Goal: Transaction & Acquisition: Purchase product/service

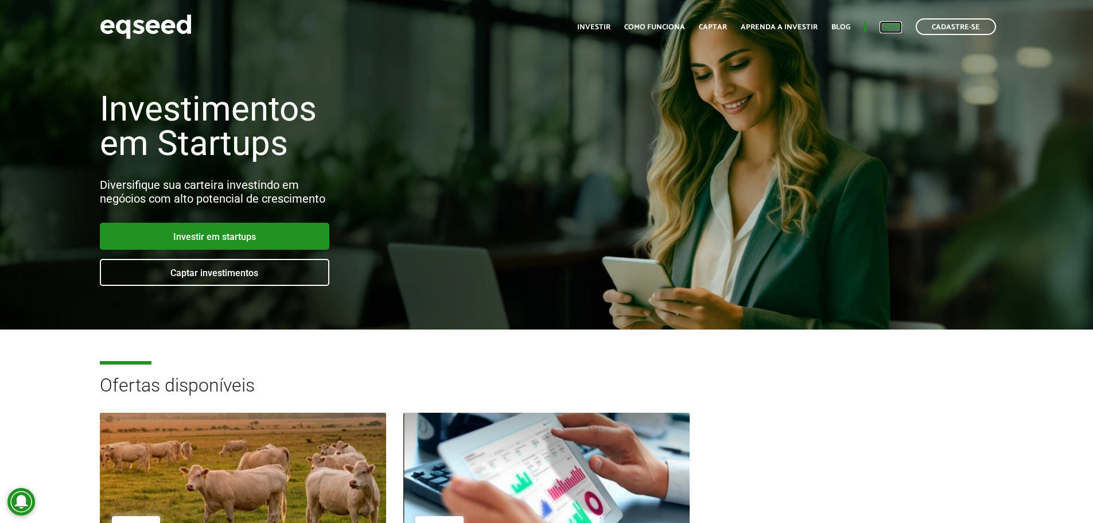
click at [889, 25] on link "Login" at bounding box center [891, 27] width 22 height 7
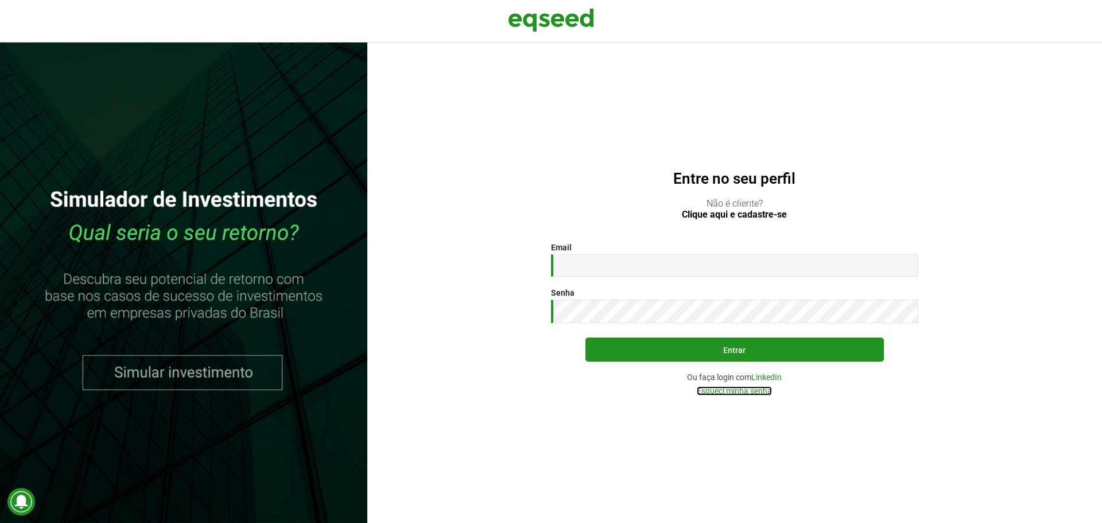
click at [755, 392] on link "Esqueci minha senha" at bounding box center [734, 391] width 75 height 8
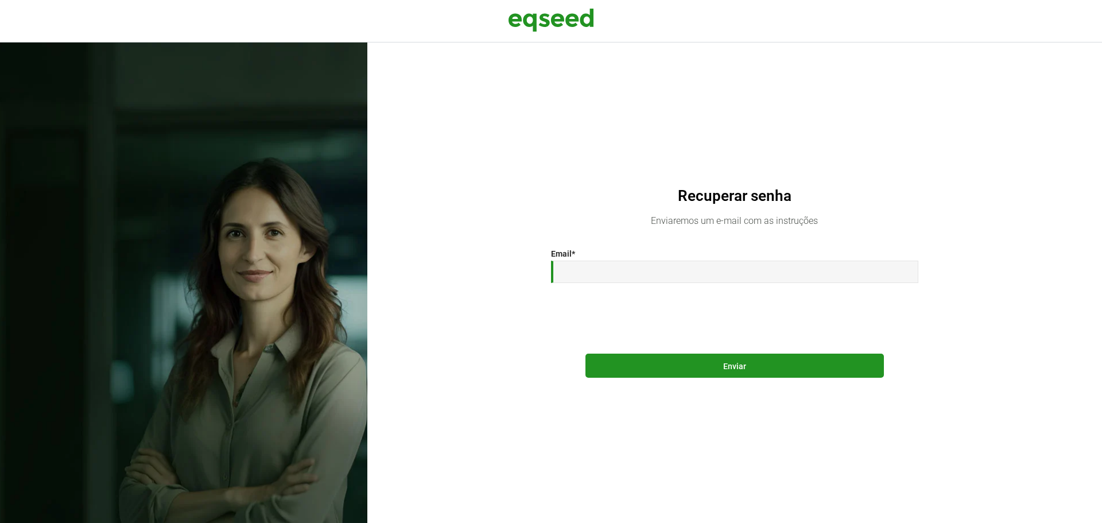
type input "**********"
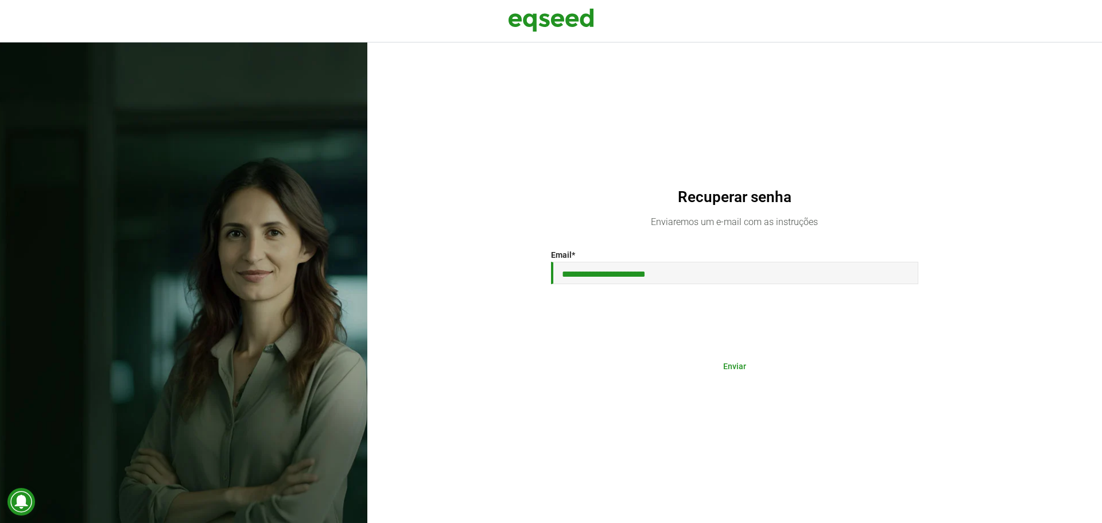
click at [719, 361] on button "Enviar" at bounding box center [734, 366] width 298 height 22
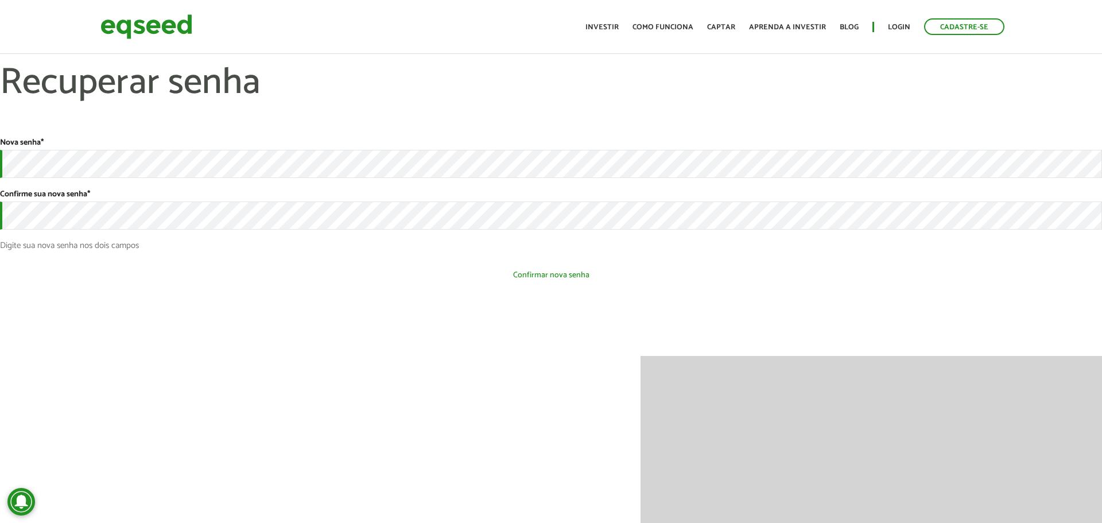
click at [540, 282] on button "Confirmar nova senha" at bounding box center [551, 275] width 1102 height 22
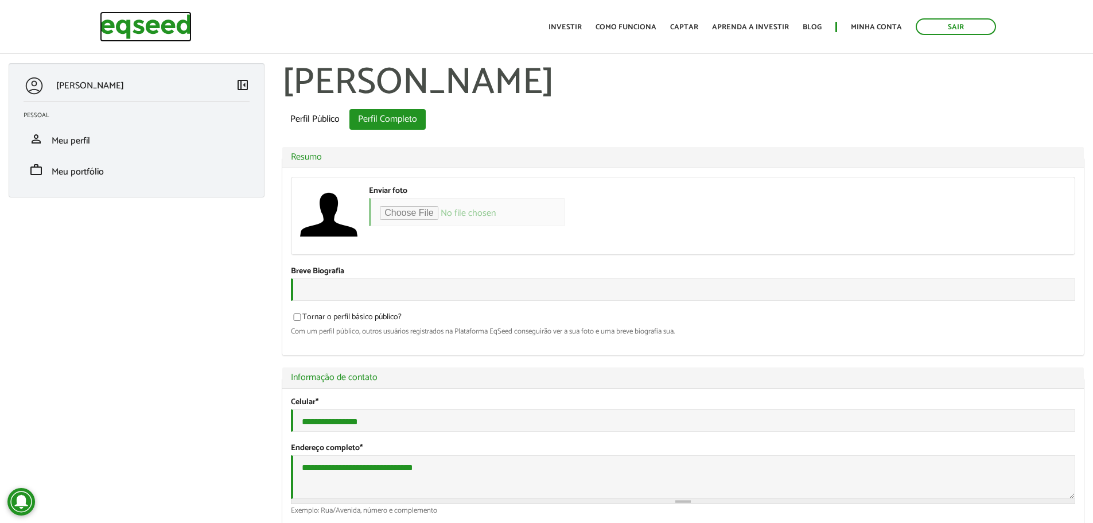
click at [153, 31] on img at bounding box center [146, 26] width 92 height 30
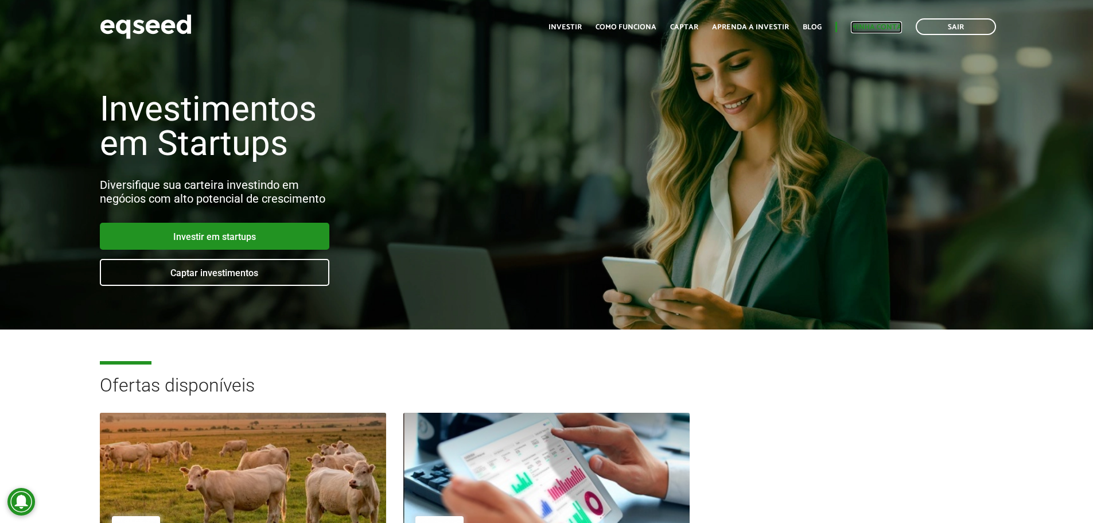
click at [865, 29] on link "Minha conta" at bounding box center [876, 27] width 51 height 7
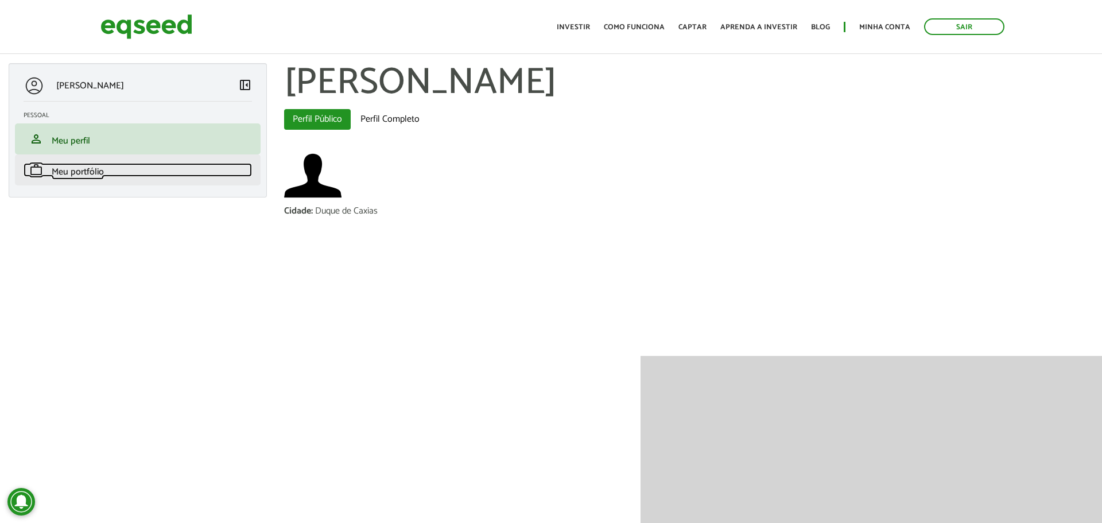
click at [73, 177] on span "Meu portfólio" at bounding box center [78, 171] width 52 height 15
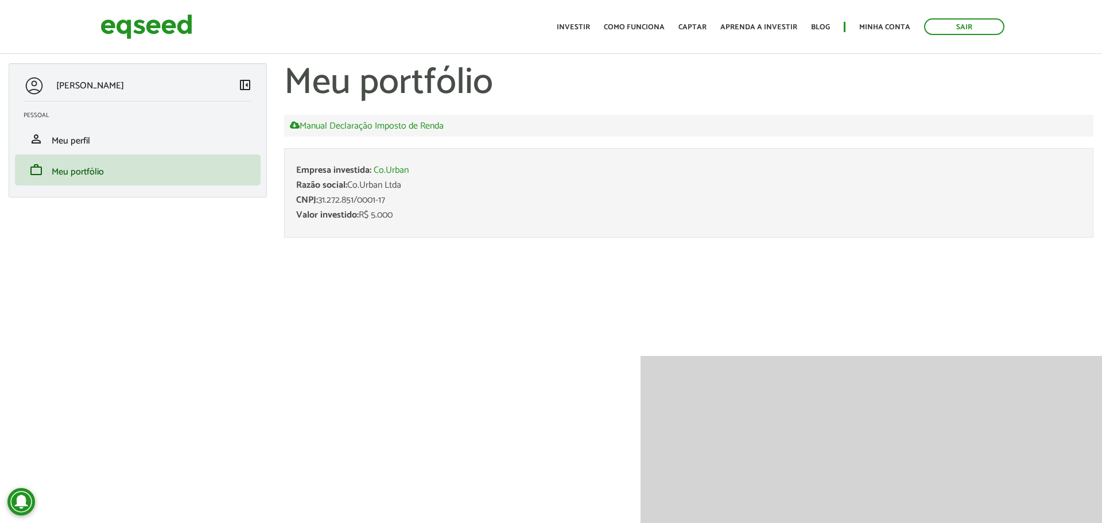
click at [356, 212] on span "Valor investido:" at bounding box center [327, 214] width 63 height 15
click at [575, 24] on link "Investir" at bounding box center [573, 27] width 33 height 7
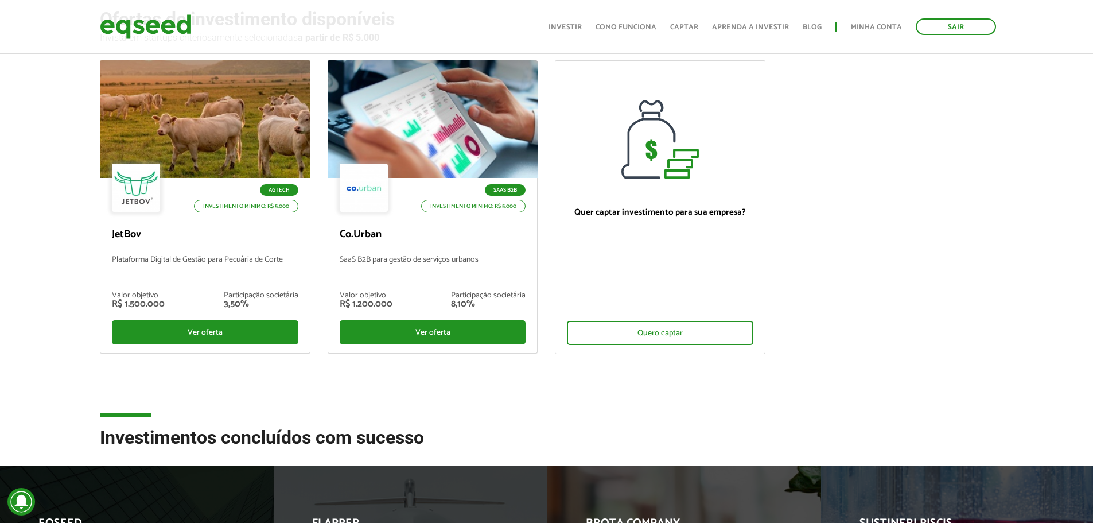
scroll to position [57, 0]
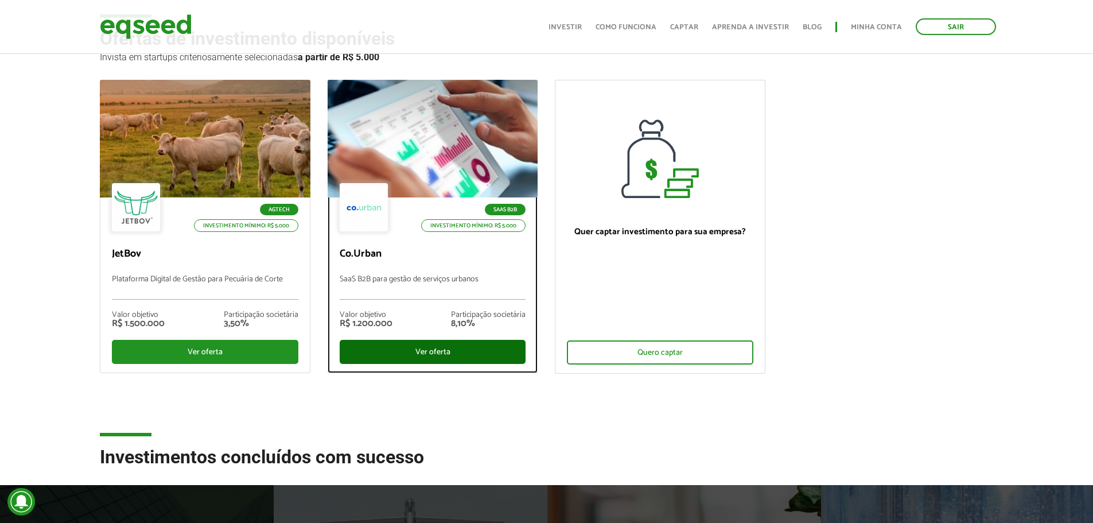
click at [418, 355] on div "Ver oferta" at bounding box center [433, 352] width 187 height 24
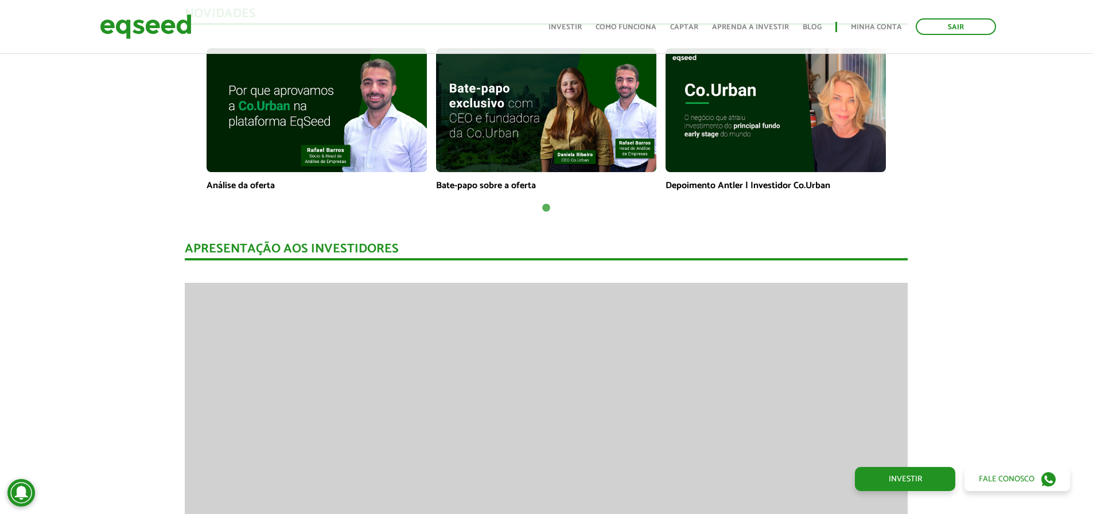
scroll to position [918, 0]
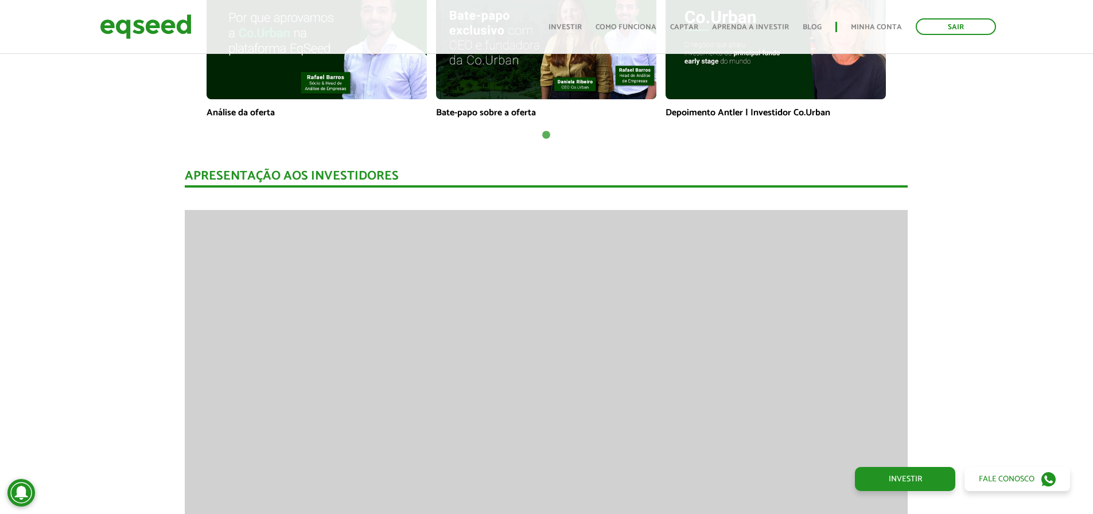
click at [1093, 176] on div at bounding box center [1093, 257] width 1 height 514
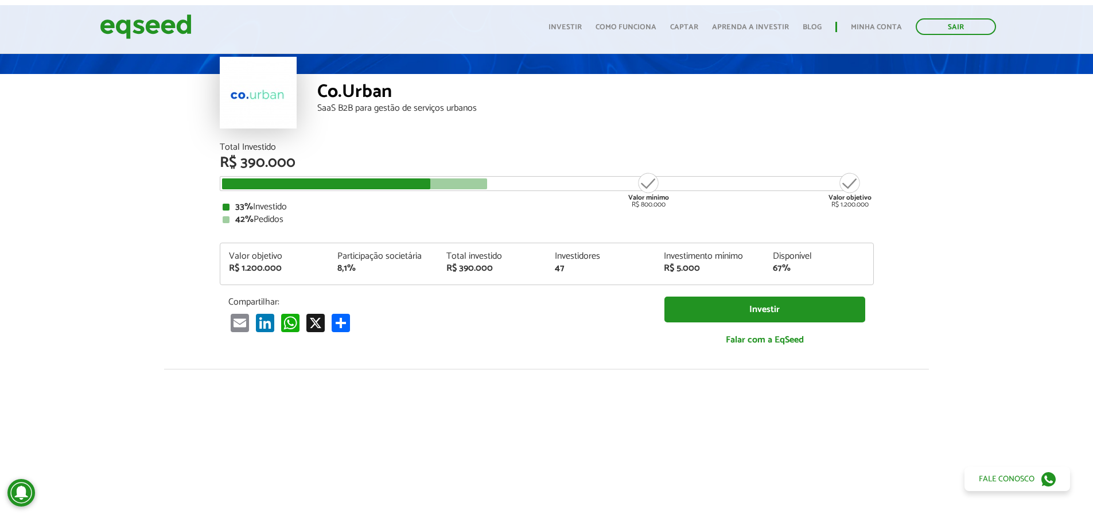
scroll to position [0, 0]
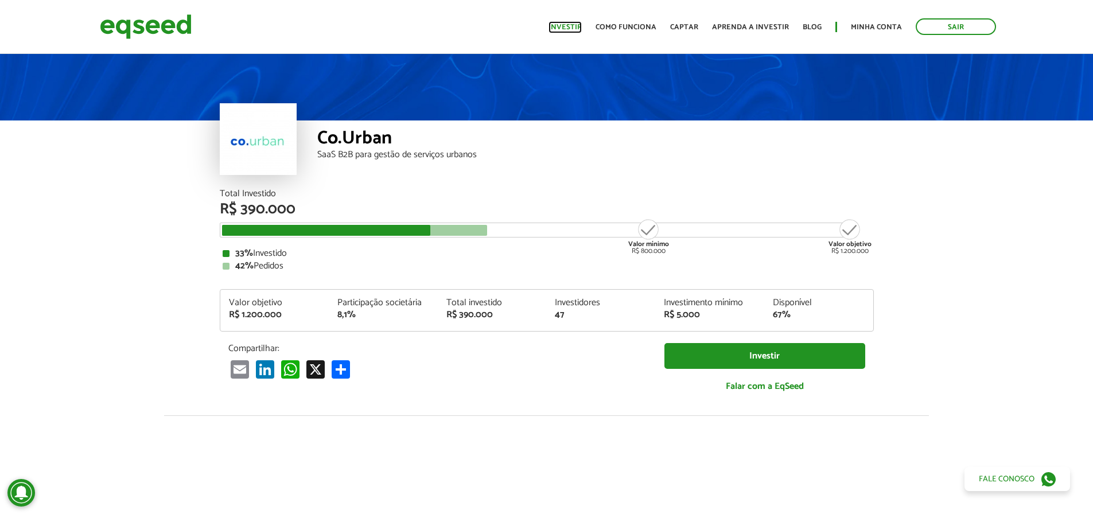
click at [565, 28] on link "Investir" at bounding box center [565, 27] width 33 height 7
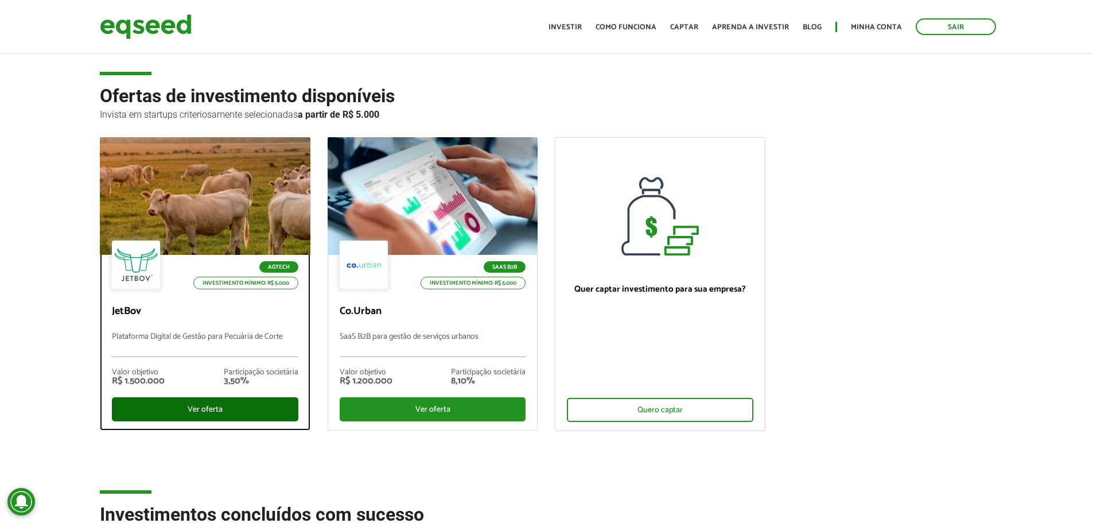
click at [193, 406] on div "Ver oferta" at bounding box center [205, 409] width 187 height 24
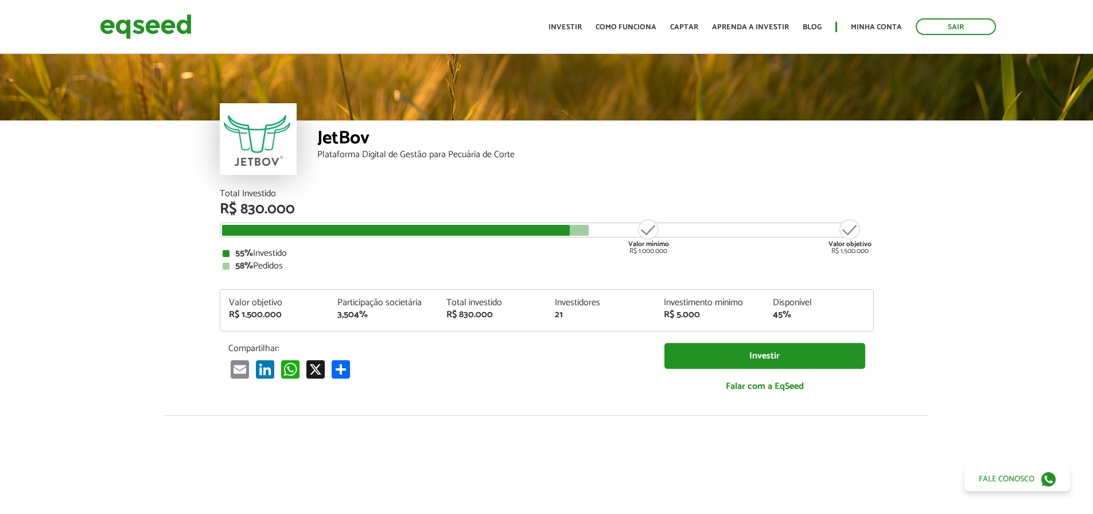
scroll to position [1254, 0]
